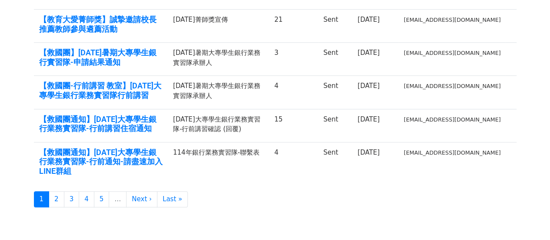
scroll to position [268, 0]
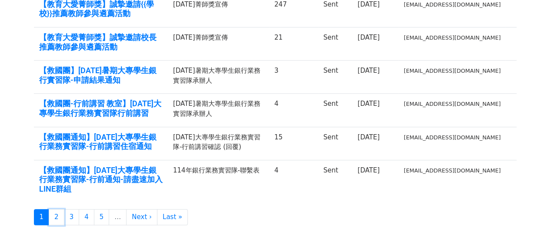
drag, startPoint x: 59, startPoint y: 203, endPoint x: 70, endPoint y: 193, distance: 14.8
click at [59, 209] on link "2" at bounding box center [57, 217] width 16 height 16
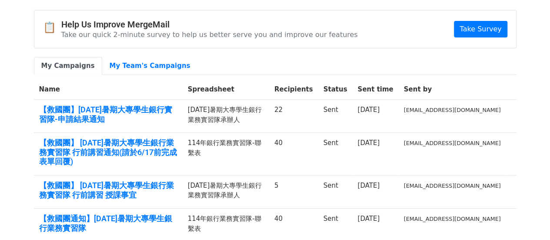
scroll to position [44, 0]
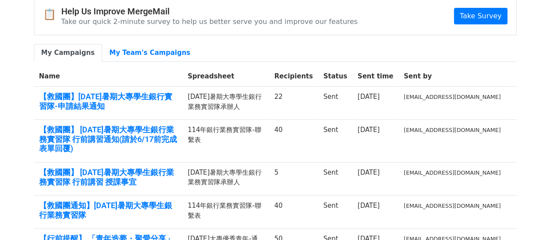
click at [245, 134] on td "114年銀行業務實習隊-聯繫表" at bounding box center [226, 141] width 87 height 43
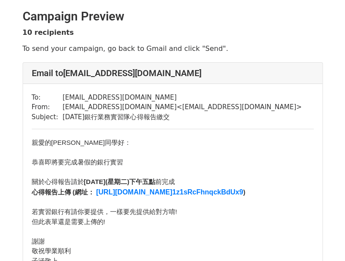
click at [283, 117] on div "To: s1112606@mail.yzu.edu.tw From: s130710@cyc.tw < s130710@cyc.tw > Subject: 1…" at bounding box center [172, 236] width 299 height 305
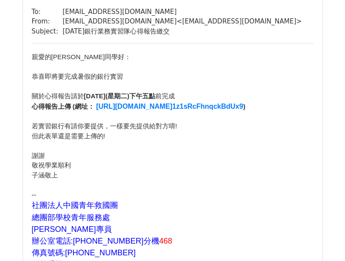
scroll to position [87, 0]
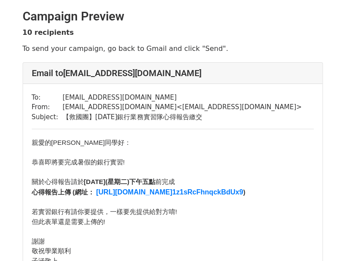
click at [254, 131] on div "To: [EMAIL_ADDRESS][DOMAIN_NAME] From: [EMAIL_ADDRESS][DOMAIN_NAME] < [EMAIL_AD…" at bounding box center [172, 236] width 299 height 305
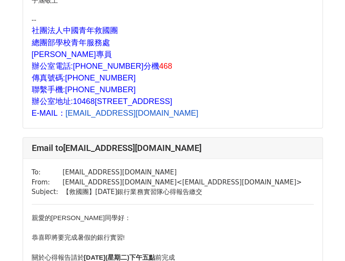
scroll to position [261, 0]
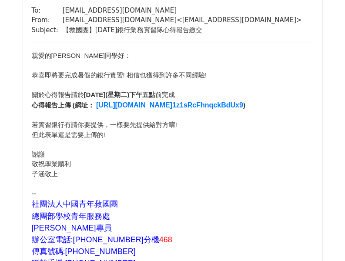
scroll to position [305, 0]
